Goal: Task Accomplishment & Management: Manage account settings

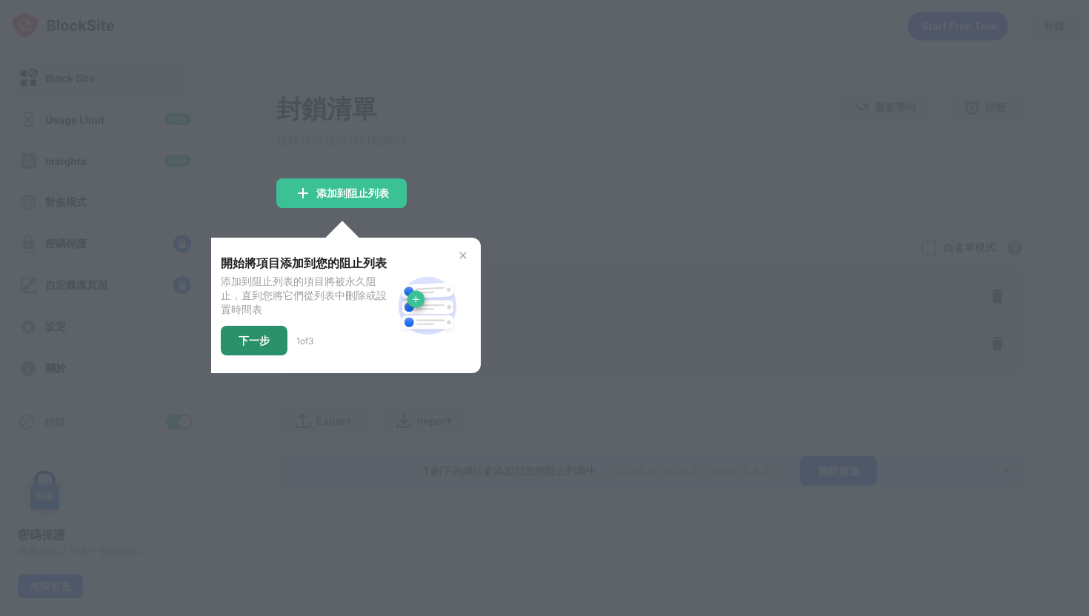
click at [273, 336] on div "下一步" at bounding box center [254, 341] width 67 height 30
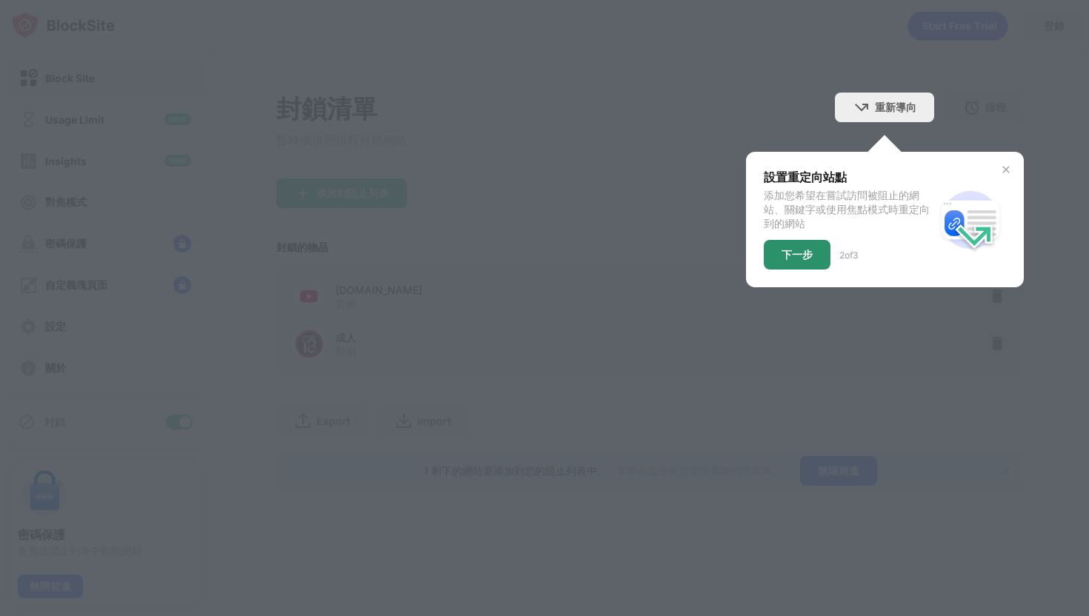
click at [815, 256] on div "下一步" at bounding box center [797, 255] width 67 height 30
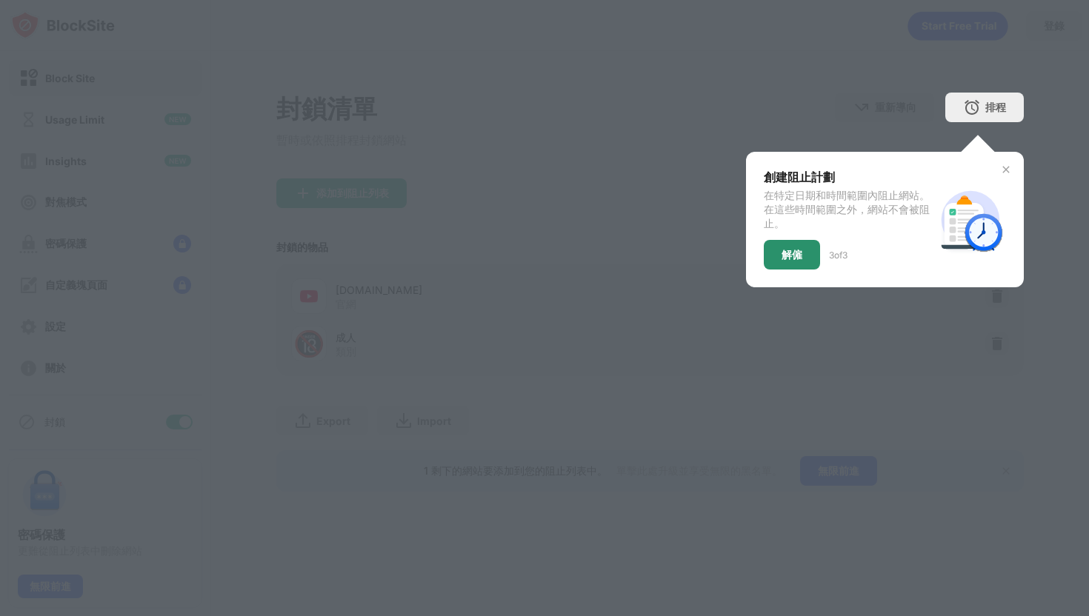
click at [794, 252] on div "解僱" at bounding box center [792, 255] width 21 height 12
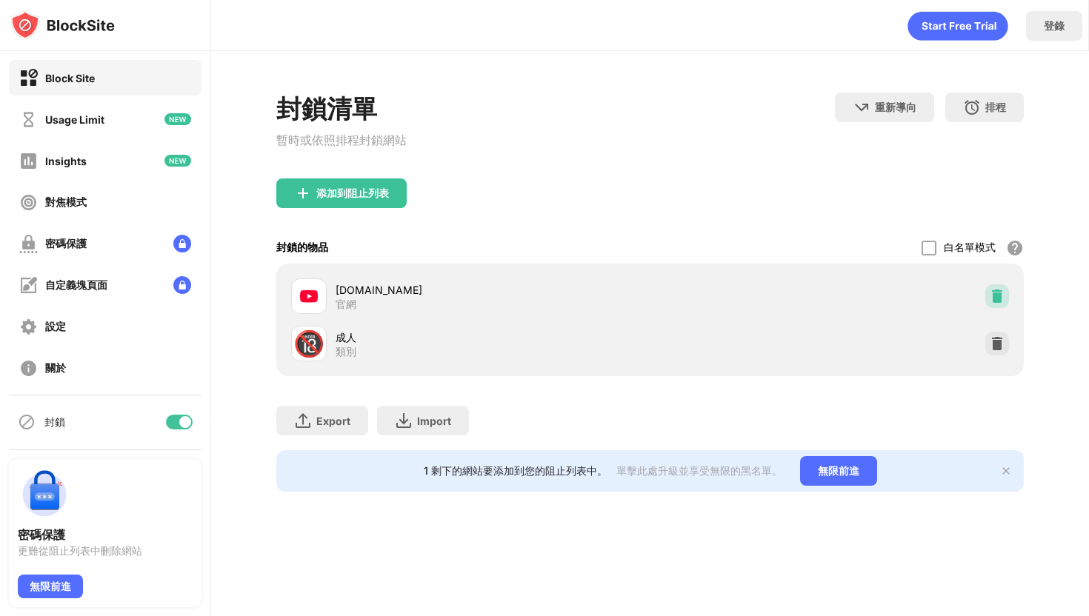
click at [997, 296] on img at bounding box center [997, 296] width 15 height 15
